Goal: Register for event/course

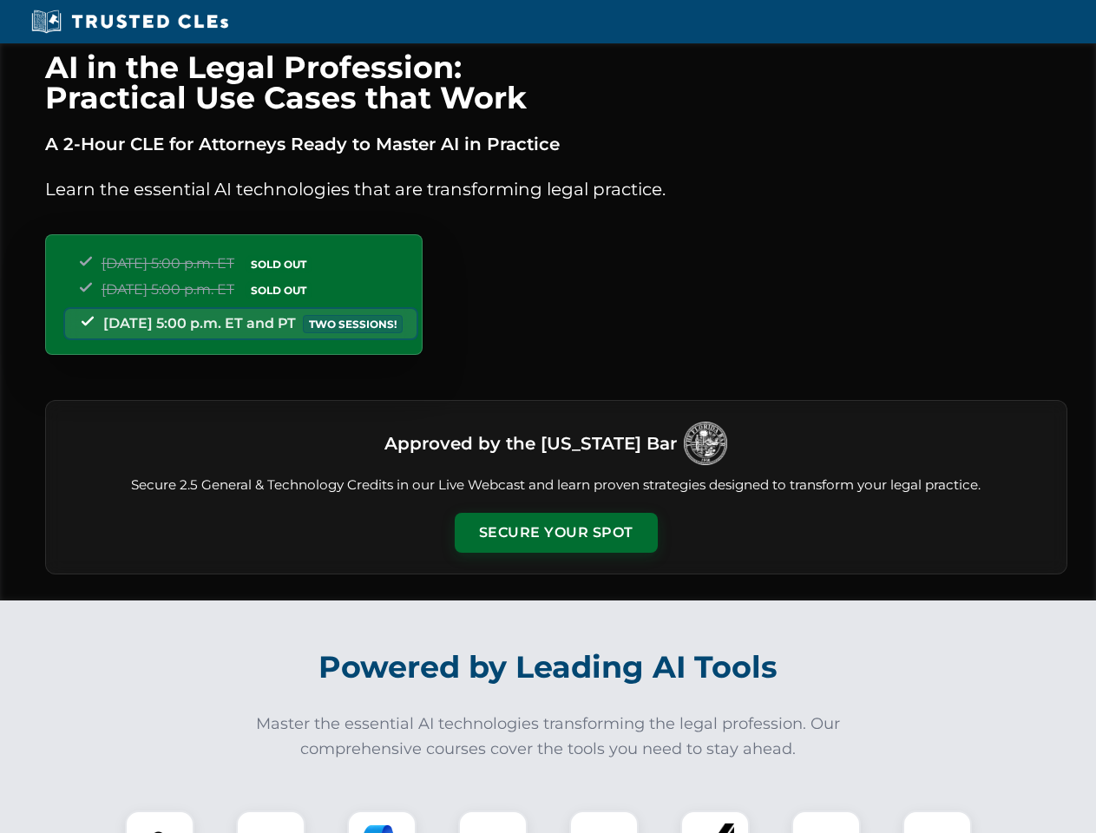
click at [555, 533] on button "Secure Your Spot" at bounding box center [556, 533] width 203 height 40
click at [160, 822] on img at bounding box center [160, 845] width 50 height 50
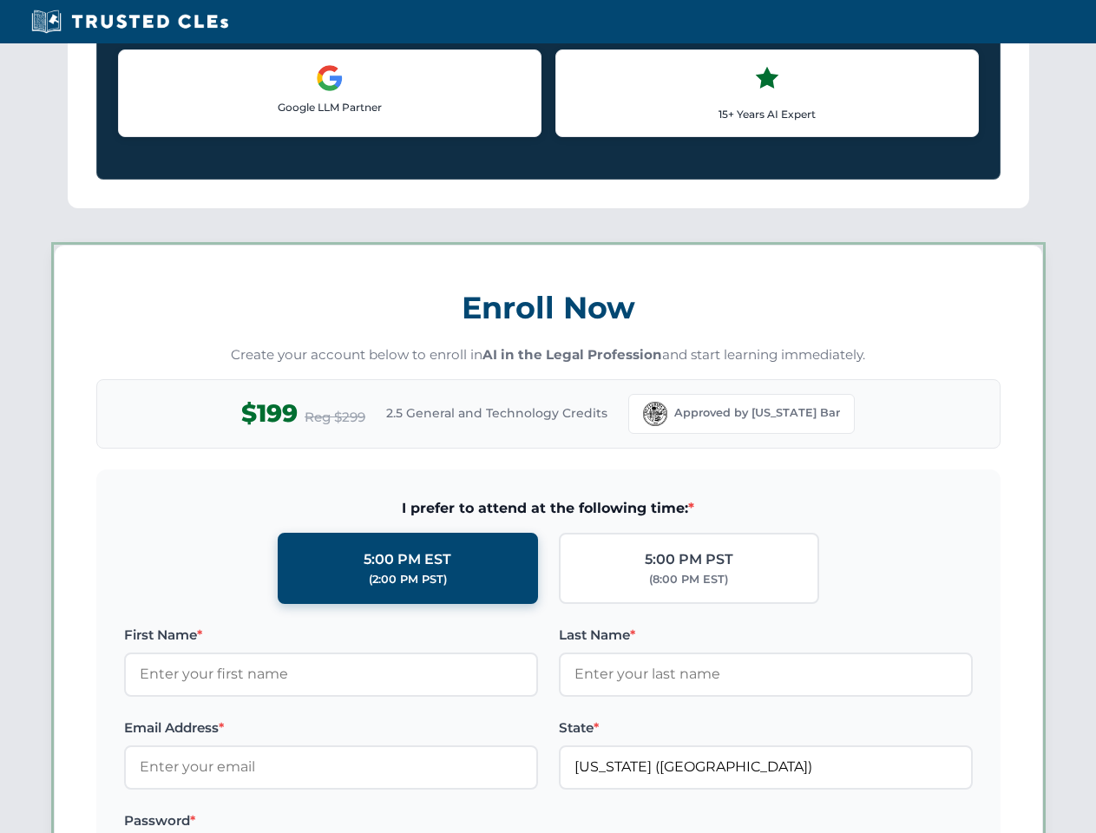
click at [382, 822] on label "Password *" at bounding box center [331, 821] width 414 height 21
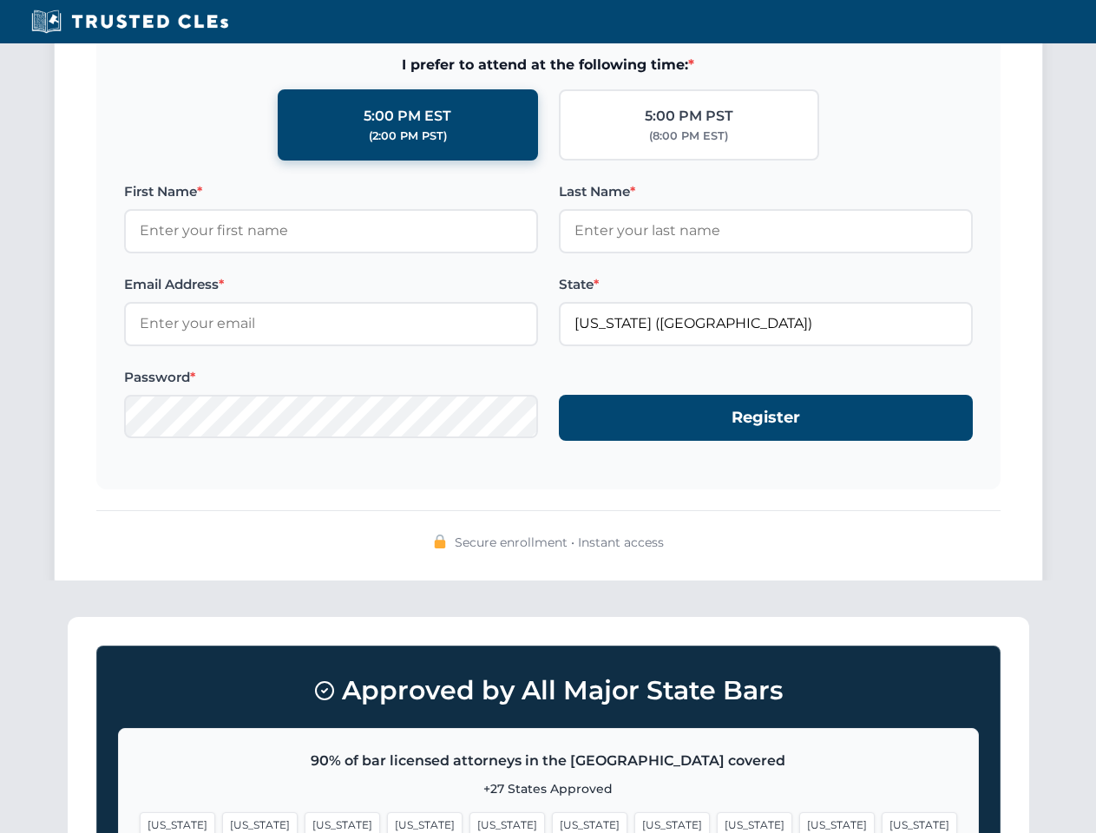
click at [799, 822] on span "[US_STATE]" at bounding box center [837, 824] width 76 height 25
